Goal: Find specific page/section: Find specific page/section

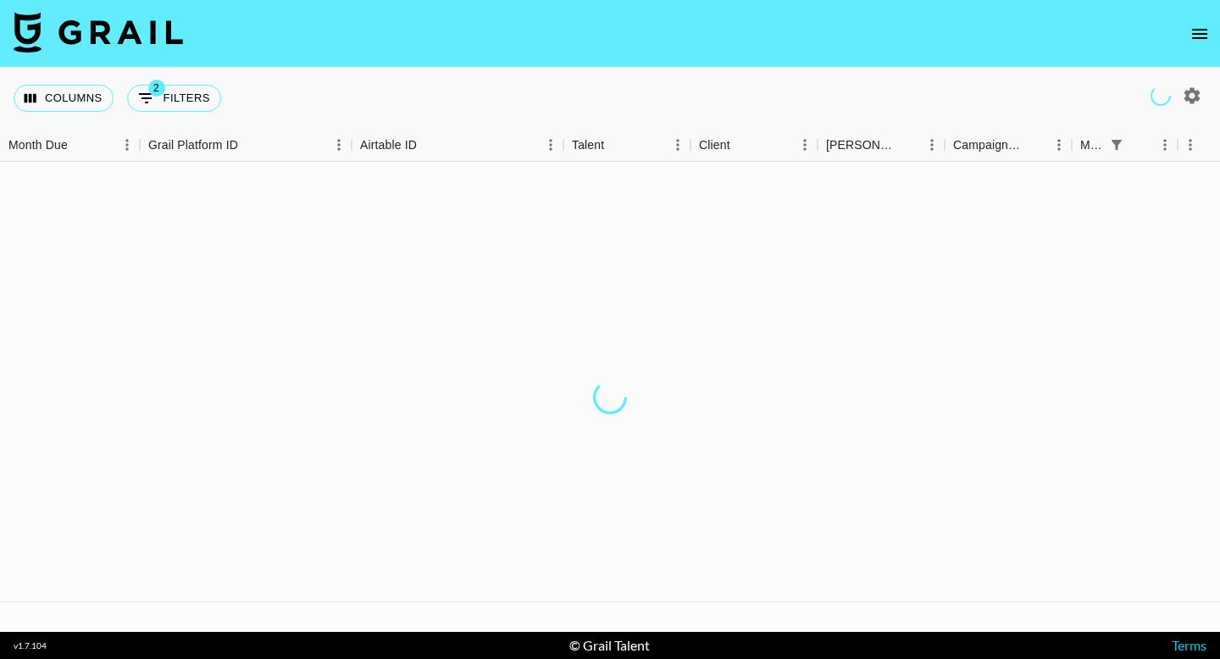
click at [1203, 30] on icon "open drawer" at bounding box center [1200, 34] width 20 height 20
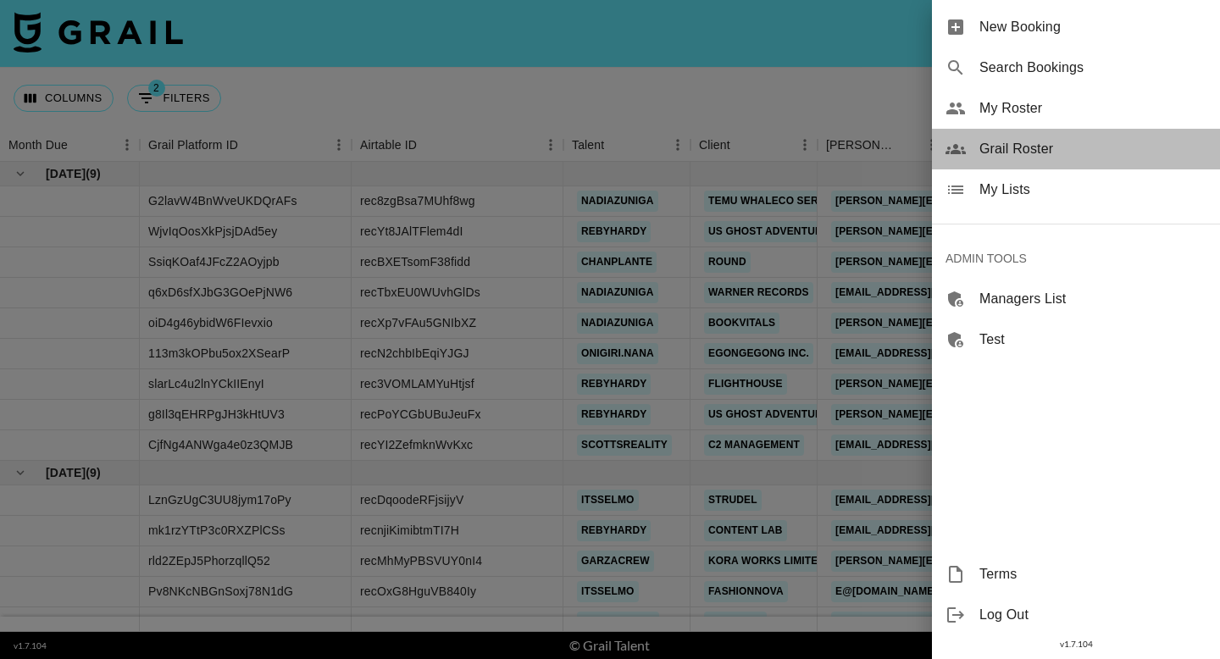
click at [1063, 143] on span "Grail Roster" at bounding box center [1093, 149] width 227 height 20
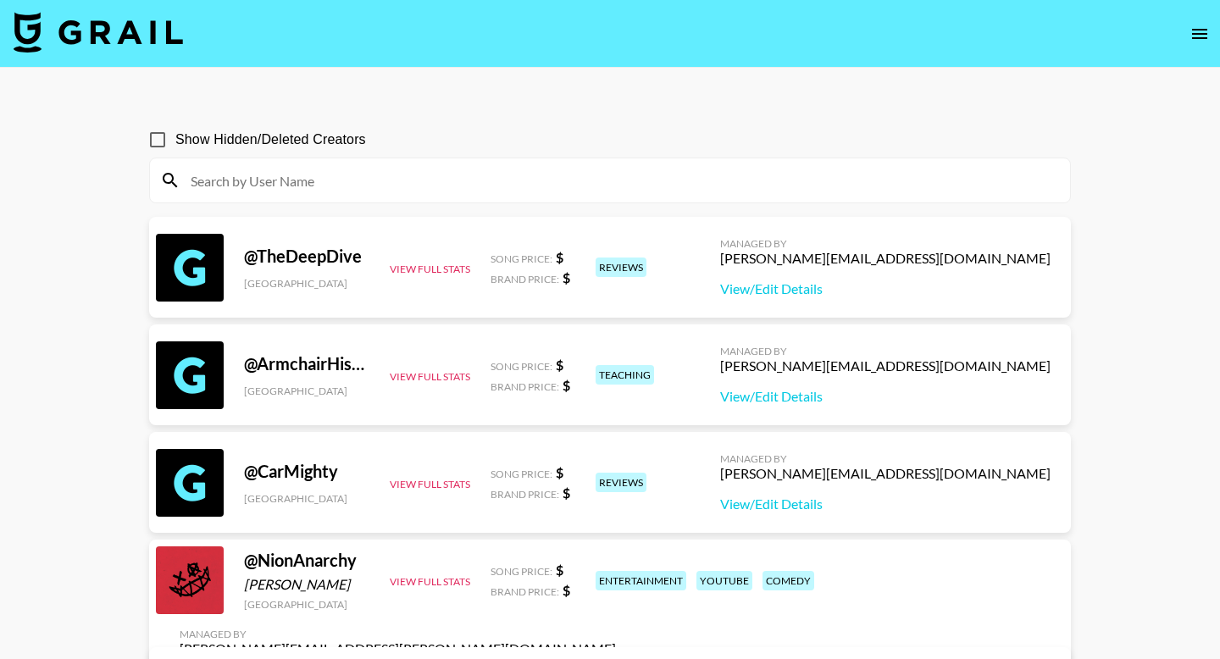
click at [646, 171] on input at bounding box center [621, 180] width 880 height 27
paste input "[PERSON_NAME].stee1e"
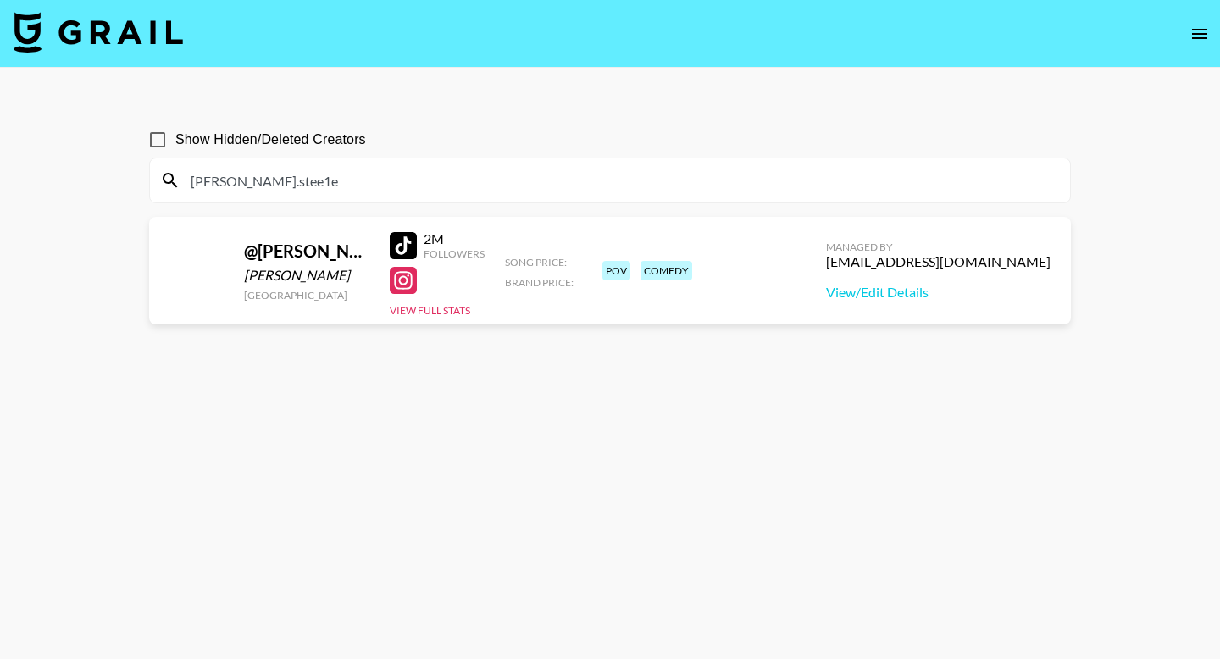
type input "[PERSON_NAME].stee1e"
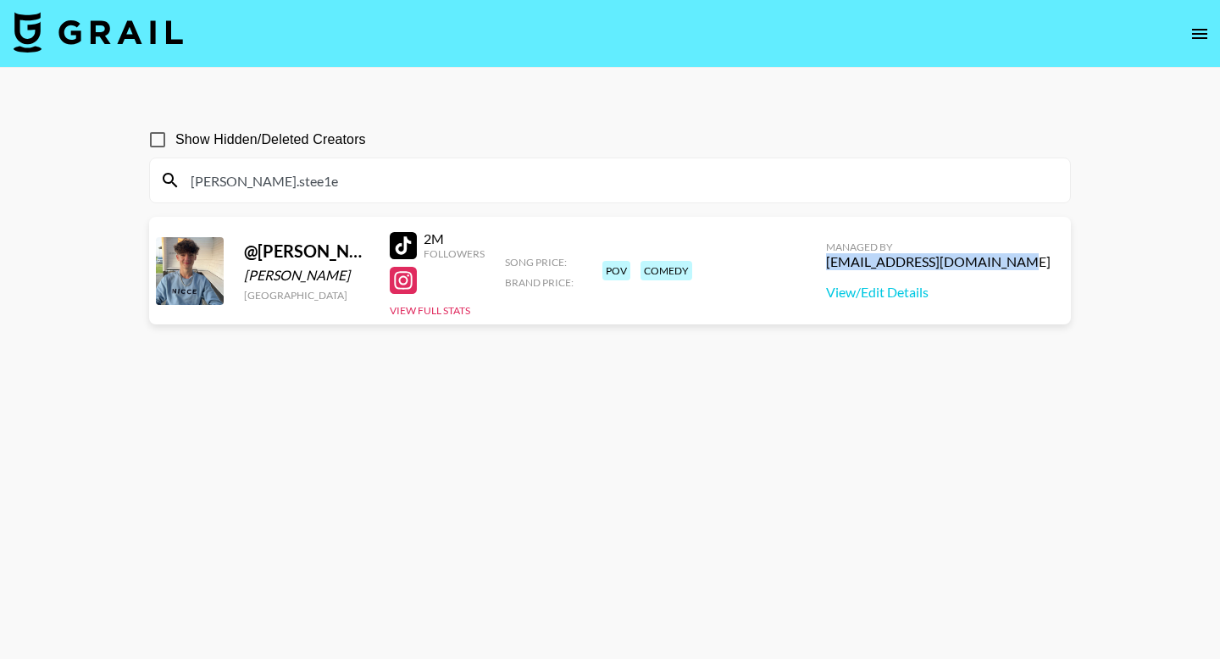
drag, startPoint x: 1049, startPoint y: 259, endPoint x: 890, endPoint y: 266, distance: 159.5
click at [890, 266] on div "Managed By [PERSON_NAME][EMAIL_ADDRESS][PERSON_NAME][DOMAIN_NAME] View/Edit Det…" at bounding box center [939, 270] width 252 height 87
copy div "[EMAIL_ADDRESS][DOMAIN_NAME]"
click at [1207, 33] on icon "open drawer" at bounding box center [1200, 34] width 15 height 10
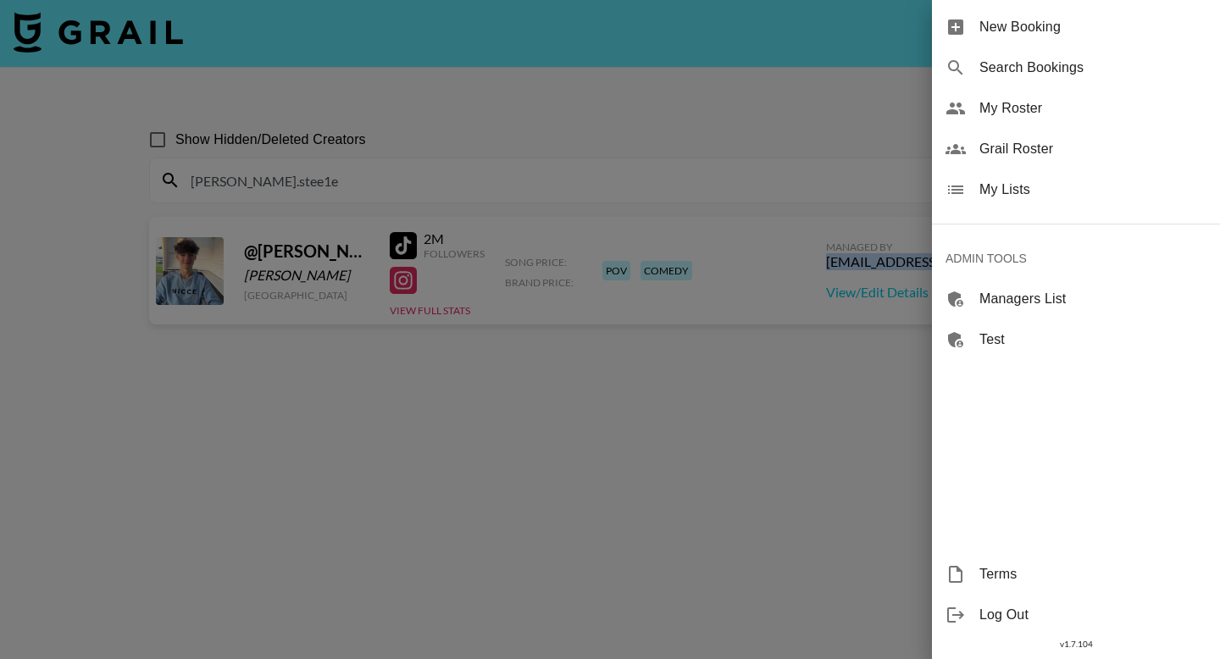
click at [1046, 147] on span "Grail Roster" at bounding box center [1093, 149] width 227 height 20
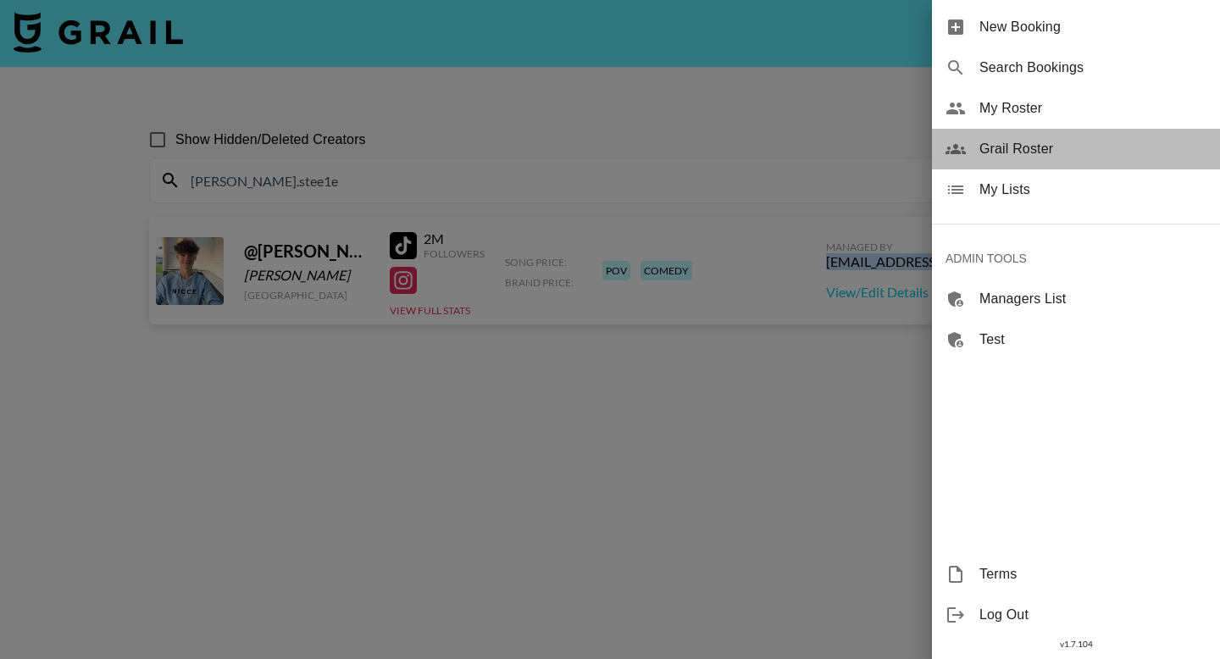
click at [1046, 147] on span "Grail Roster" at bounding box center [1093, 149] width 227 height 20
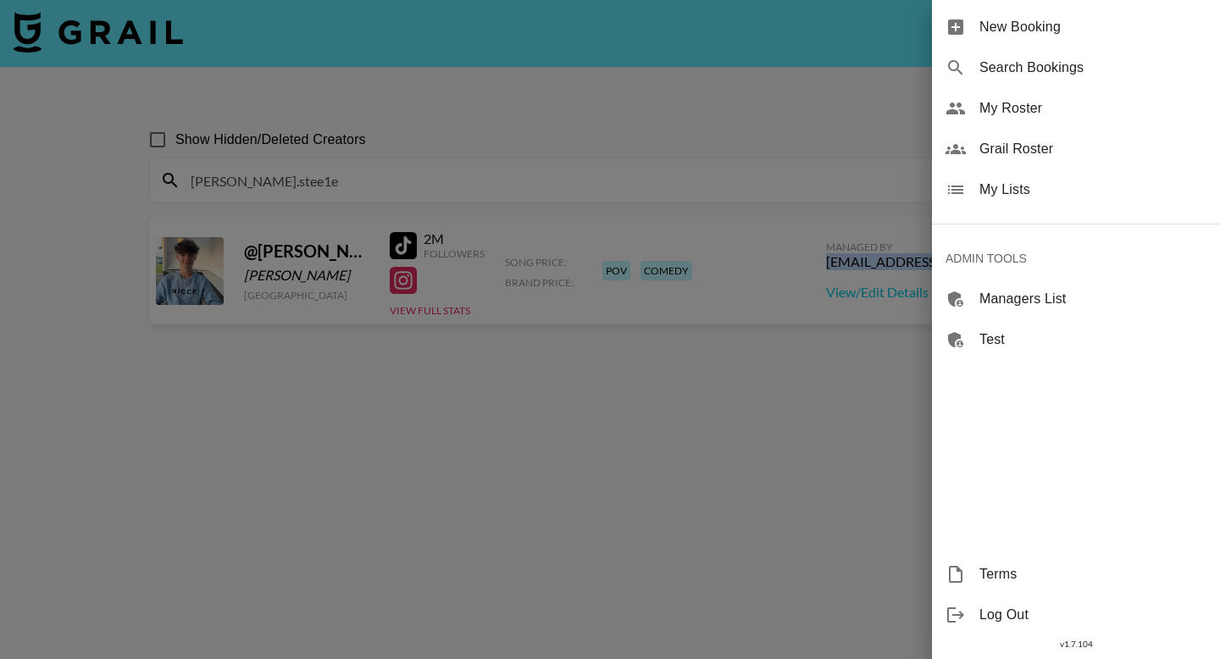
click at [982, 108] on span "My Roster" at bounding box center [1093, 108] width 227 height 20
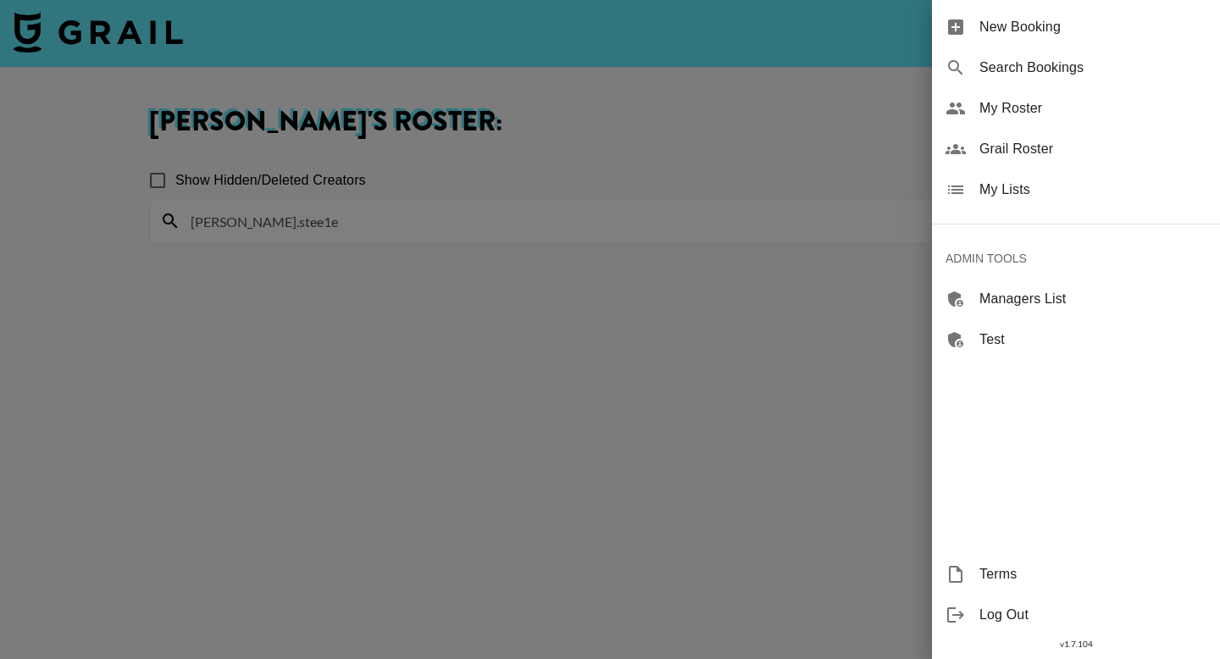
click at [452, 284] on div at bounding box center [610, 329] width 1220 height 659
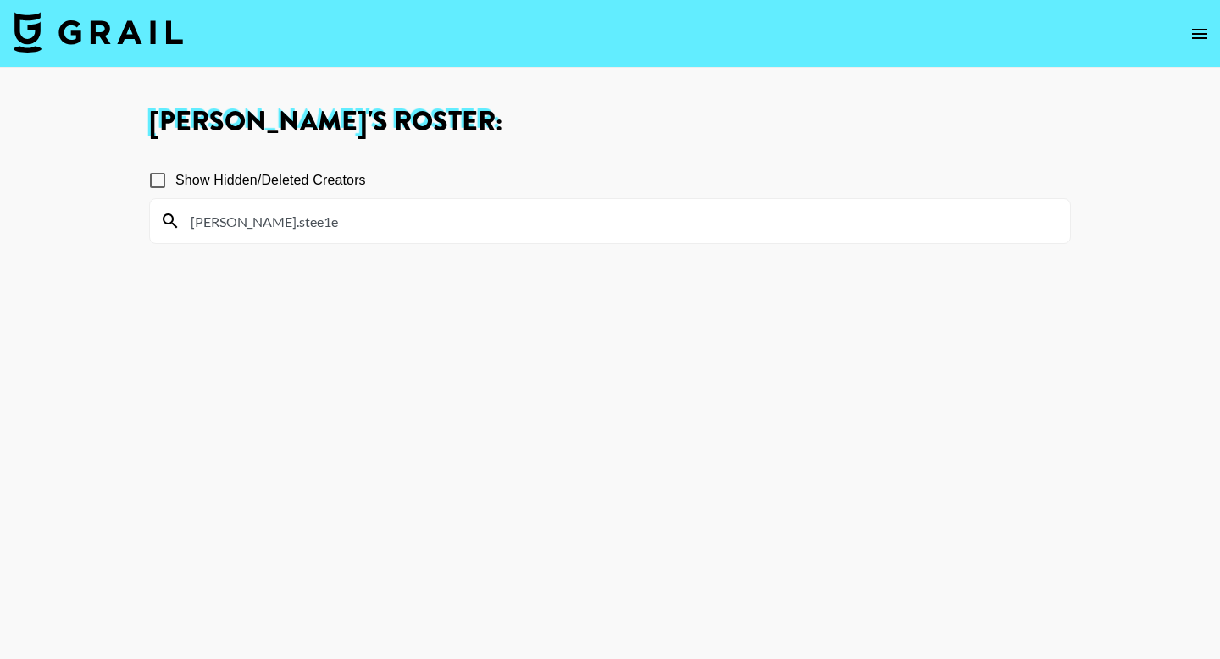
click at [282, 225] on input "[PERSON_NAME].stee1e" at bounding box center [621, 221] width 880 height 27
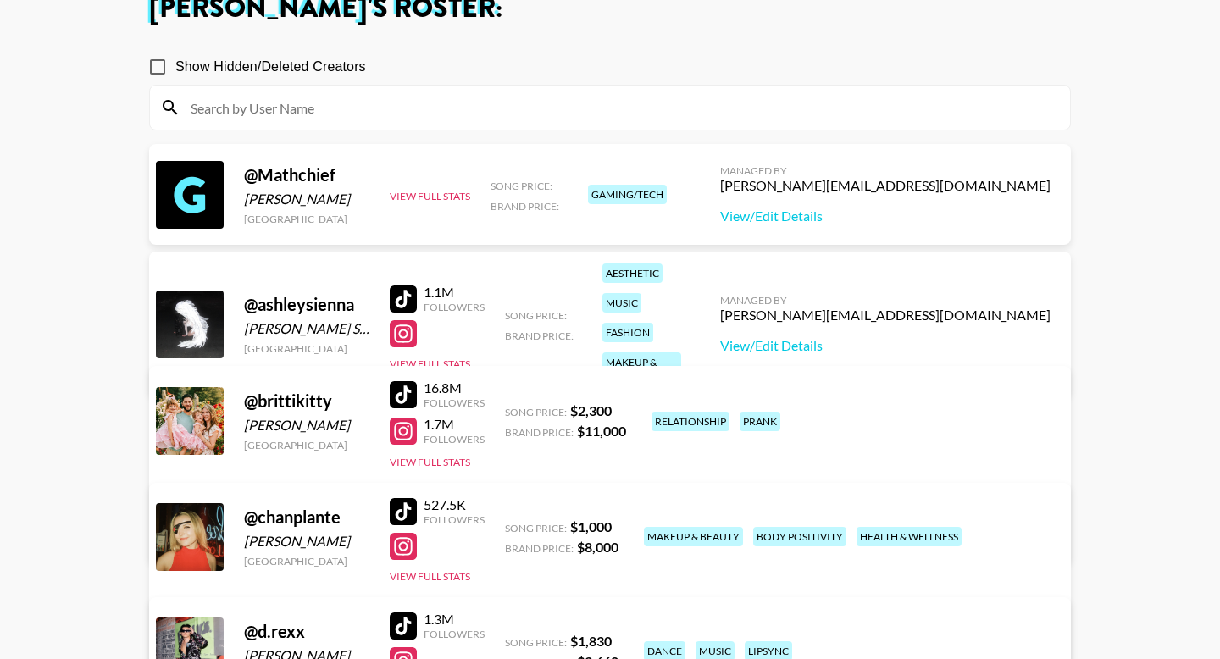
scroll to position [134, 0]
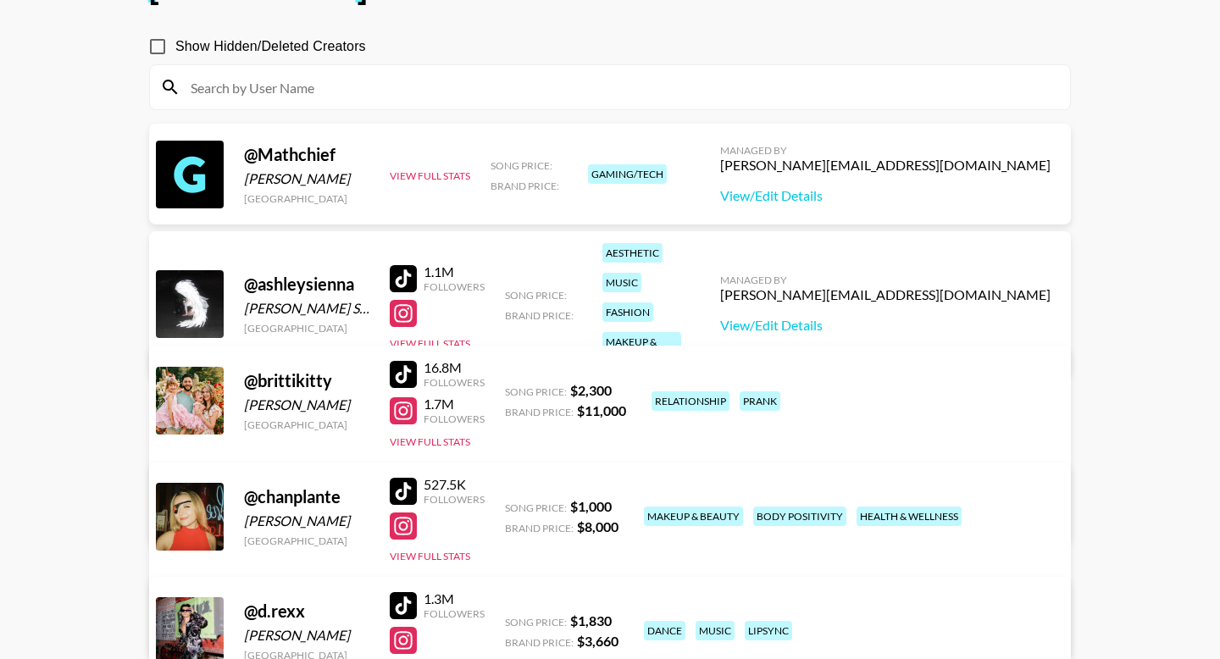
click at [399, 373] on div at bounding box center [403, 374] width 27 height 27
click at [410, 480] on div at bounding box center [403, 491] width 27 height 27
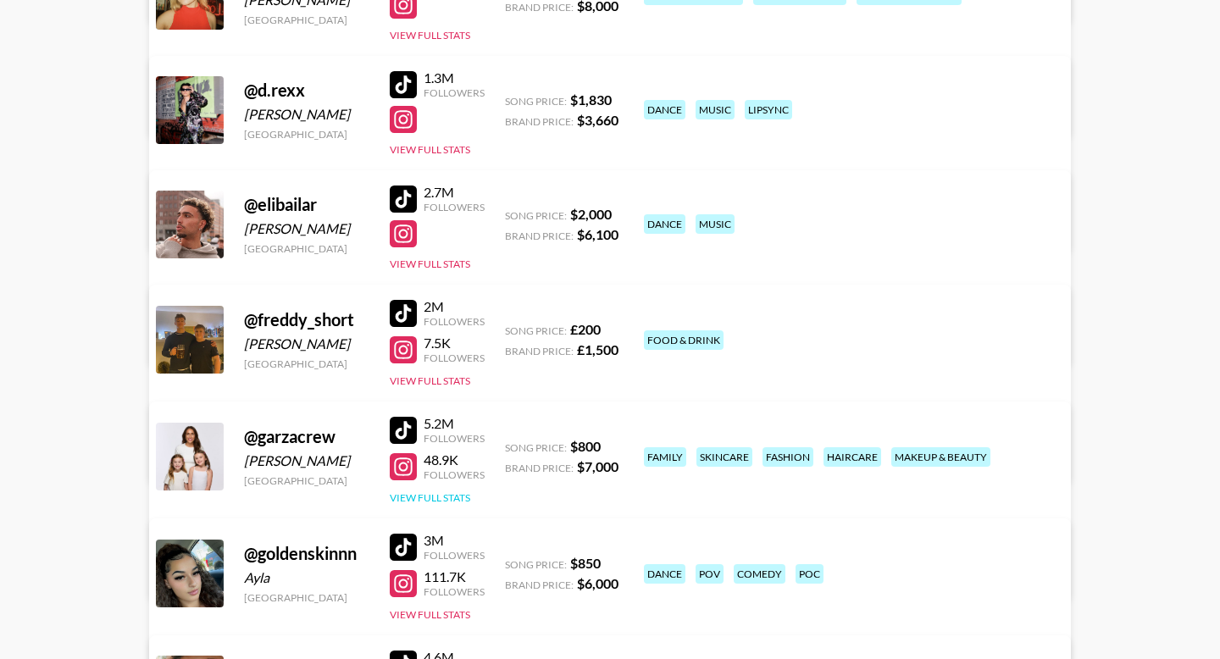
scroll to position [670, 0]
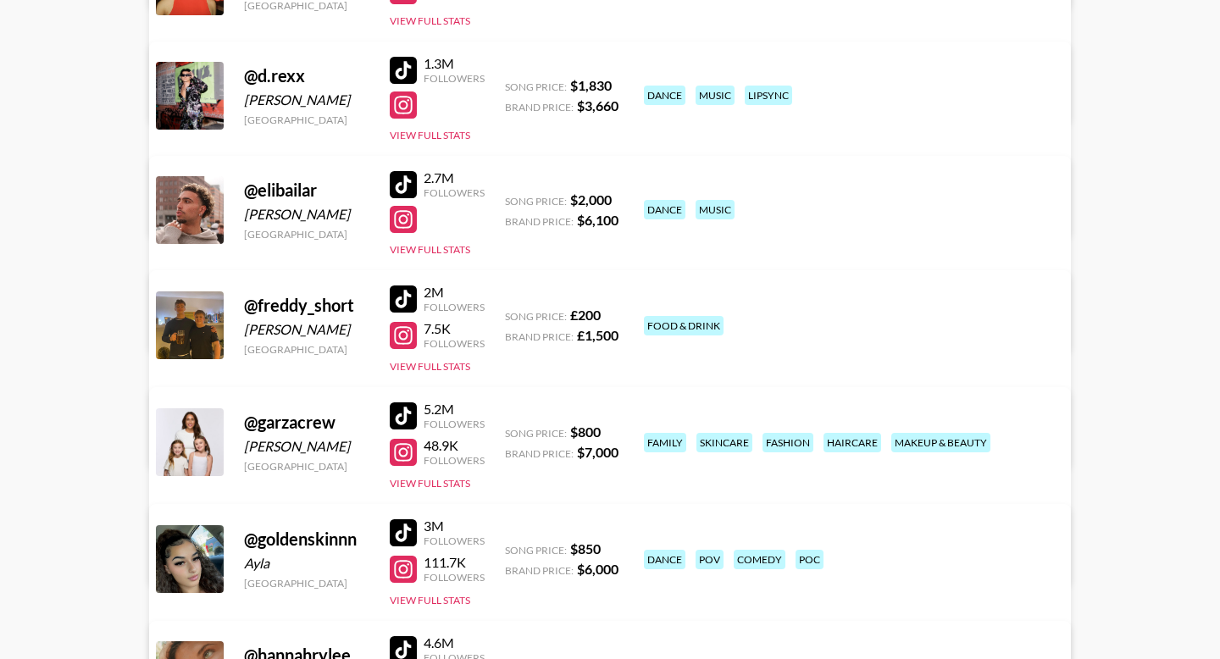
click at [401, 407] on div at bounding box center [403, 416] width 27 height 27
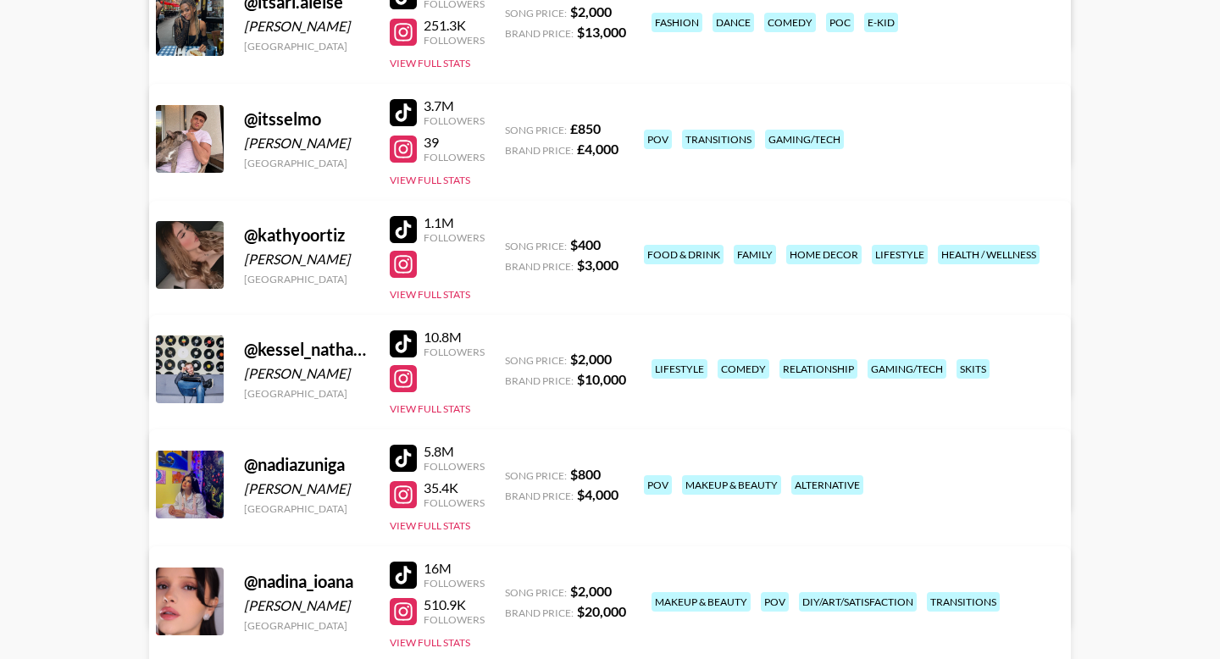
scroll to position [1562, 0]
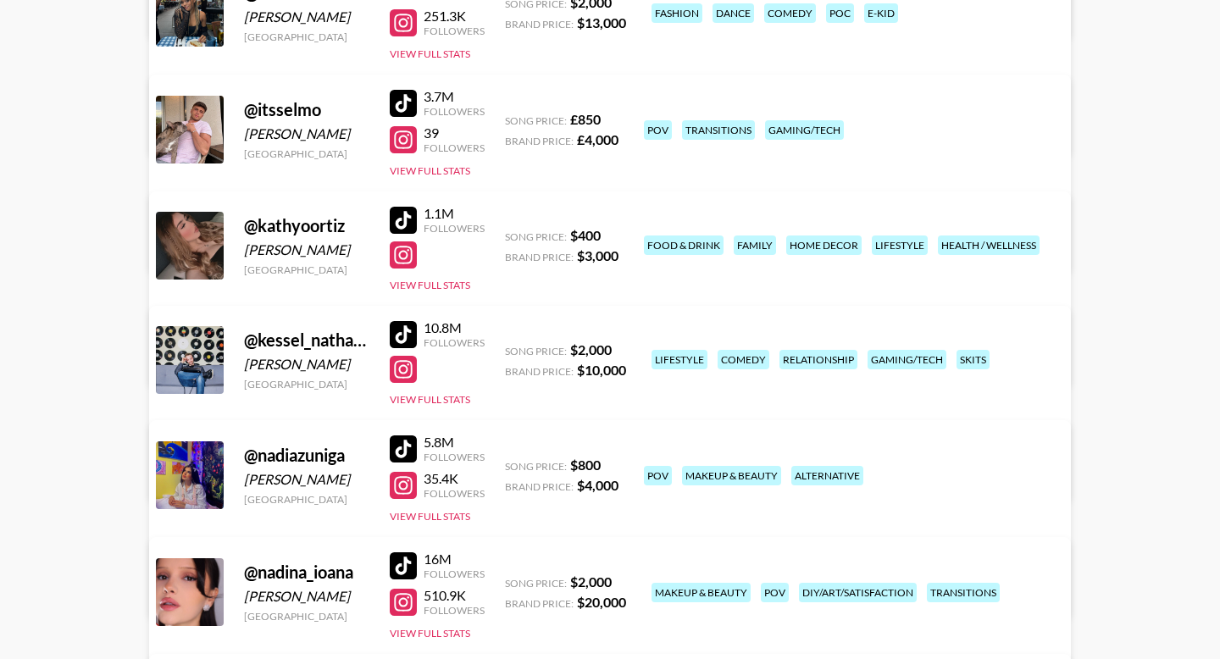
click at [400, 213] on div at bounding box center [403, 220] width 27 height 27
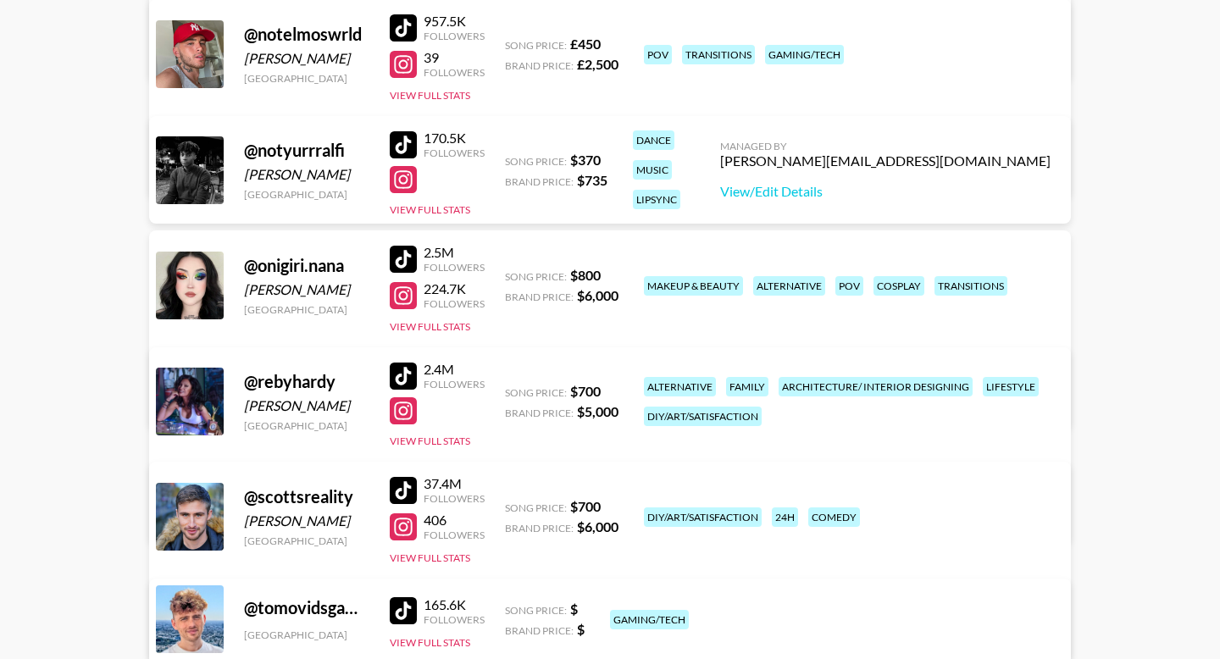
scroll to position [2248, 0]
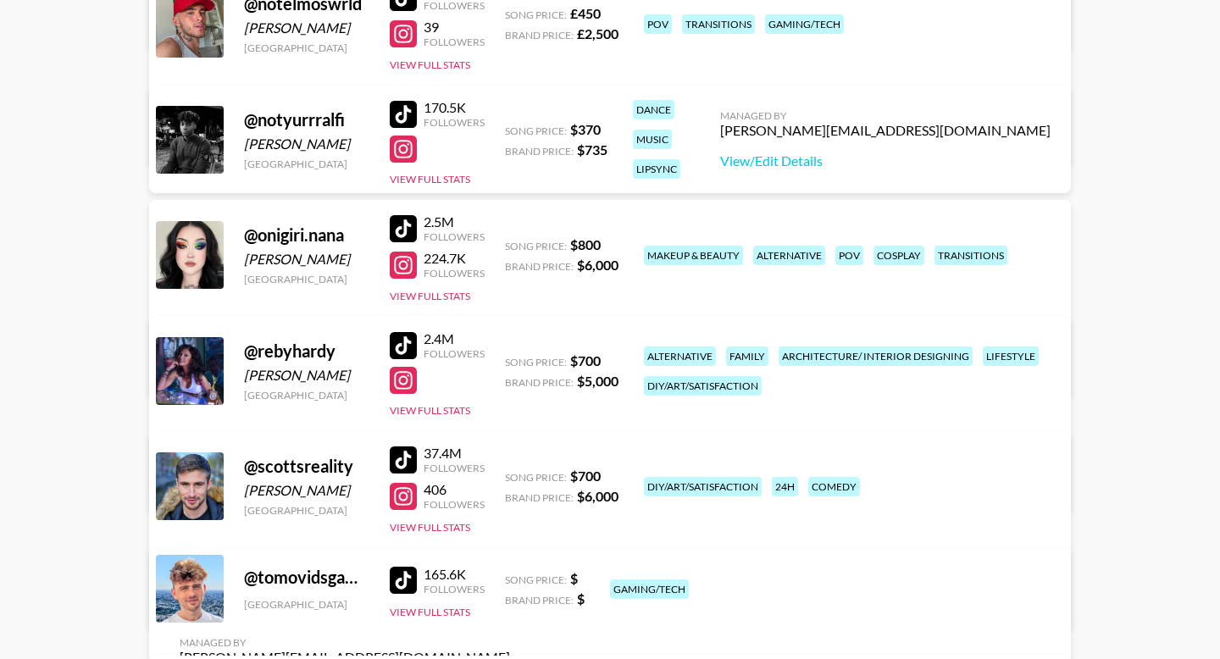
click at [407, 345] on div at bounding box center [403, 345] width 27 height 27
